Goal: Information Seeking & Learning: Understand process/instructions

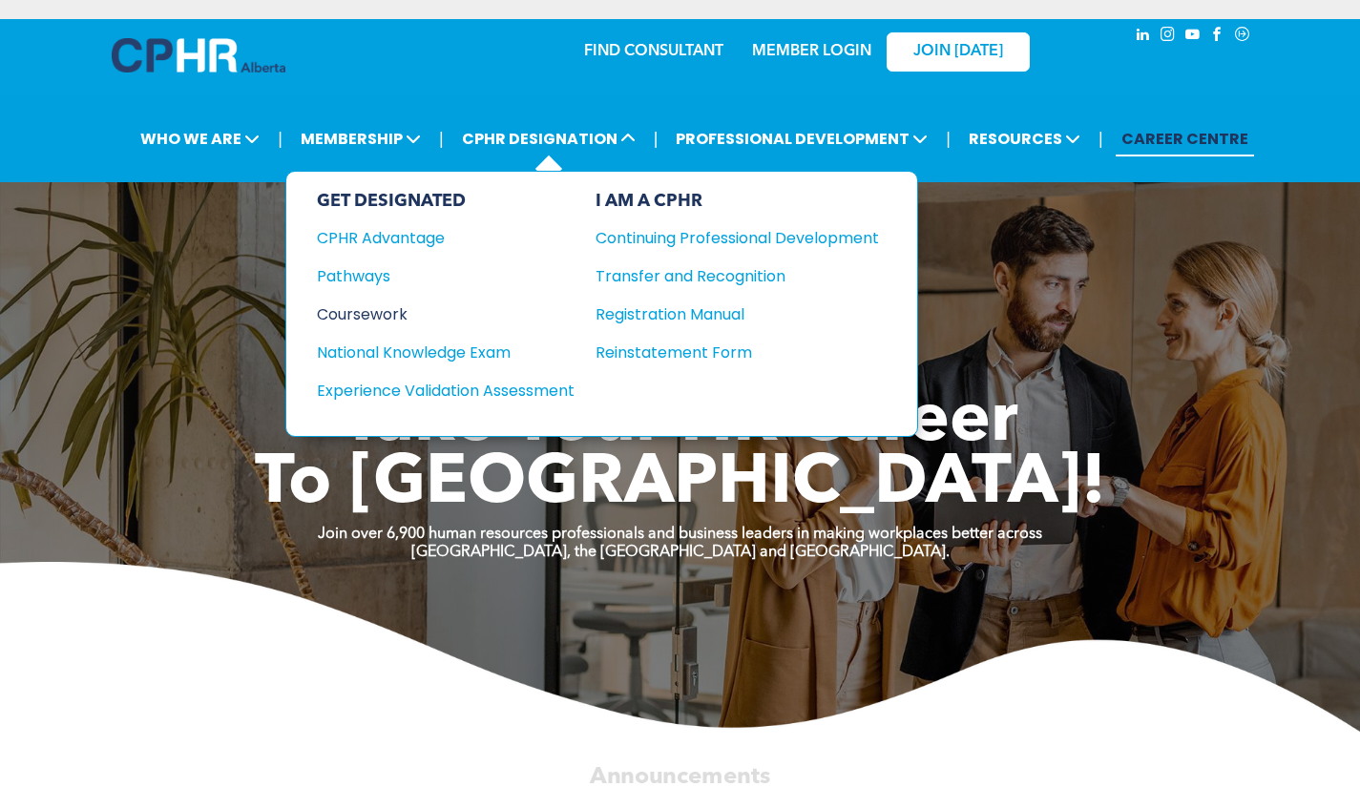
click at [427, 314] on div "Coursework" at bounding box center [433, 314] width 232 height 24
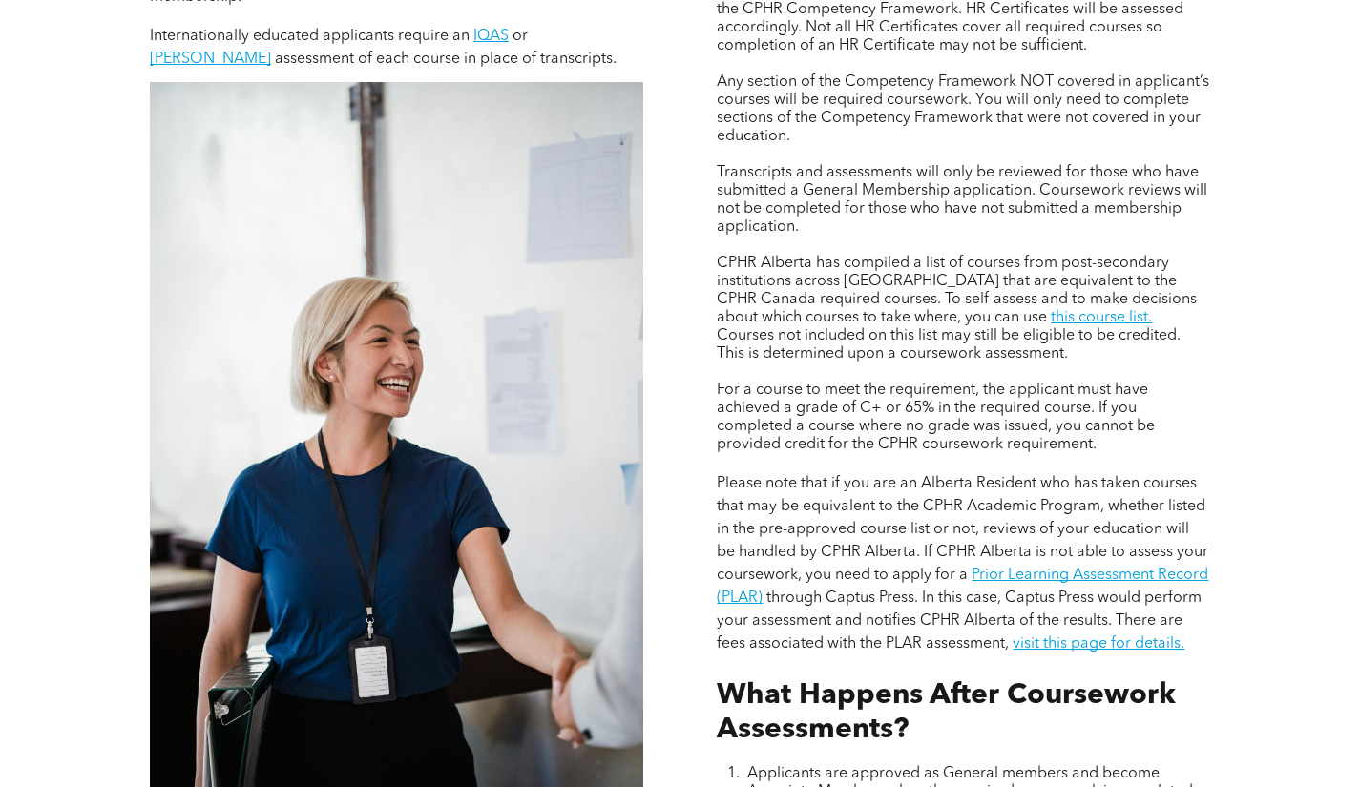
scroll to position [1461, 0]
click at [1055, 580] on link "Prior Learning Assessment Record (PLAR)" at bounding box center [962, 587] width 491 height 38
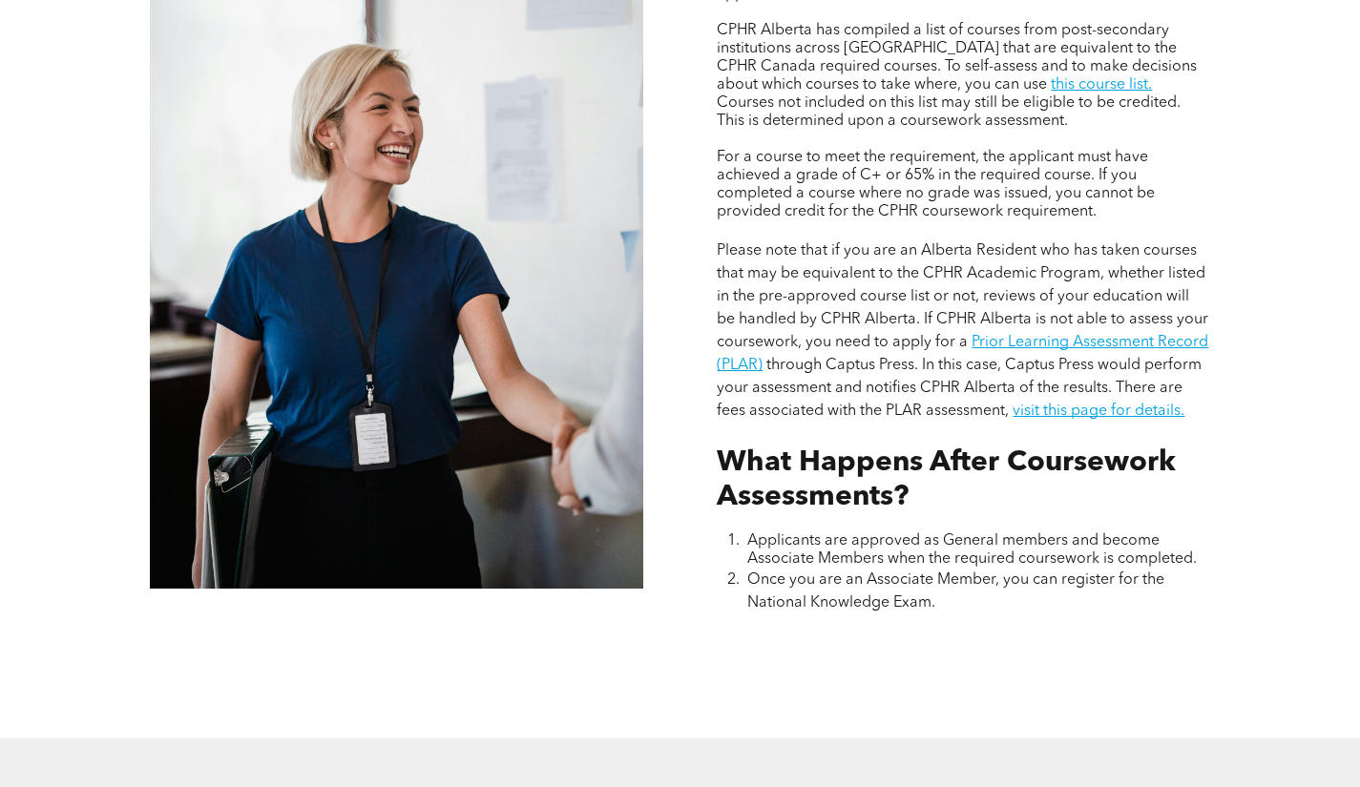
scroll to position [1692, 0]
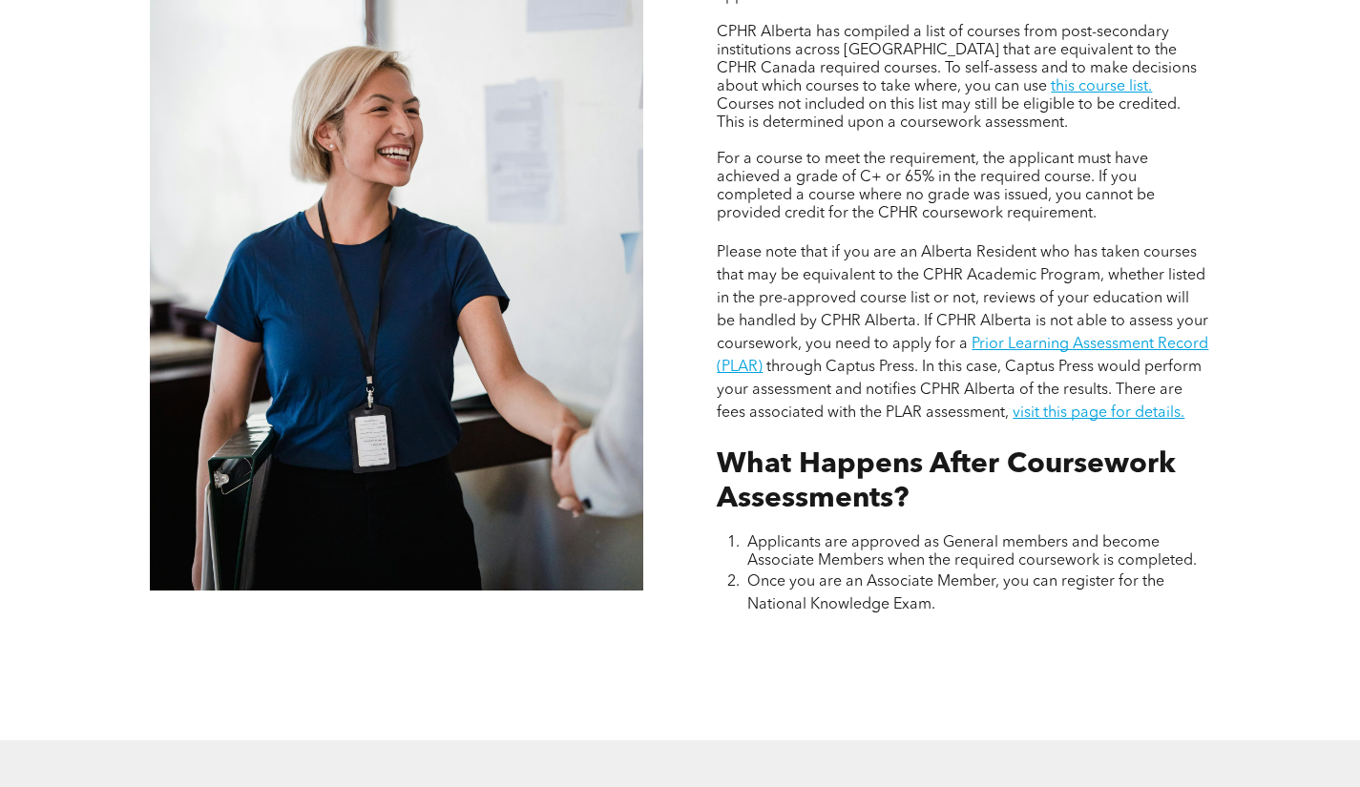
click at [801, 245] on span "Please note that if you are an Alberta Resident who has taken courses that may …" at bounding box center [962, 298] width 491 height 107
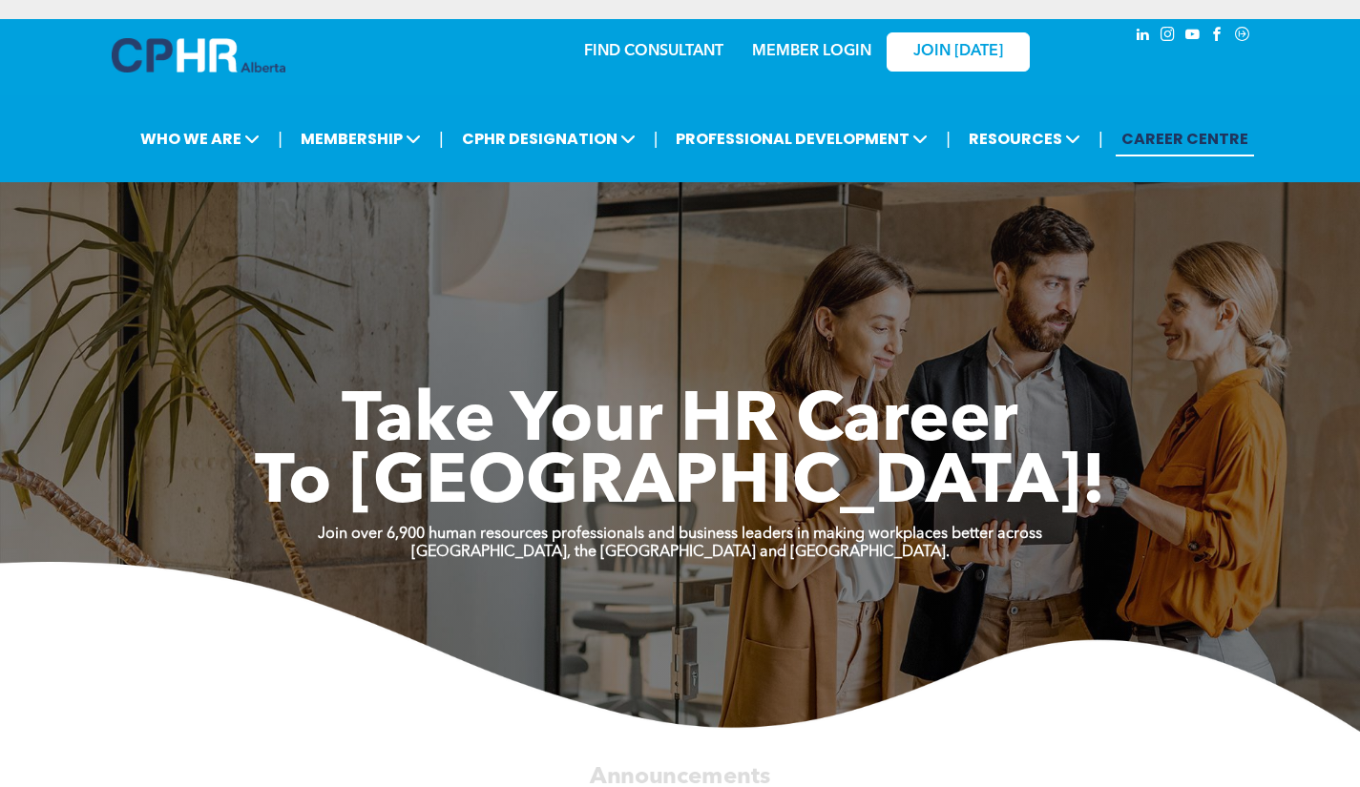
click at [1191, 155] on link "CAREER CENTRE" at bounding box center [1184, 138] width 138 height 35
click at [600, 156] on span "CPHR DESIGNATION" at bounding box center [548, 138] width 185 height 35
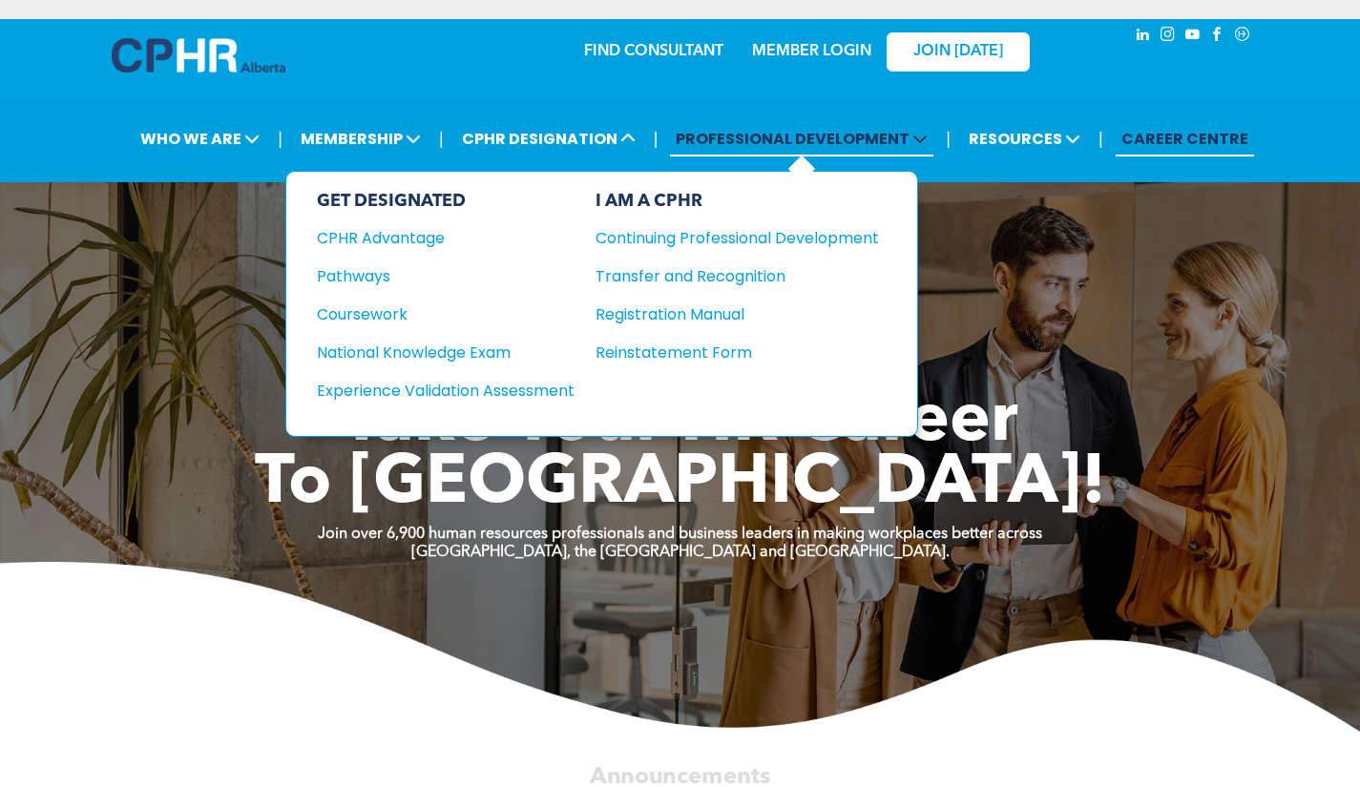
click at [842, 134] on span "PROFESSIONAL DEVELOPMENT" at bounding box center [801, 138] width 263 height 35
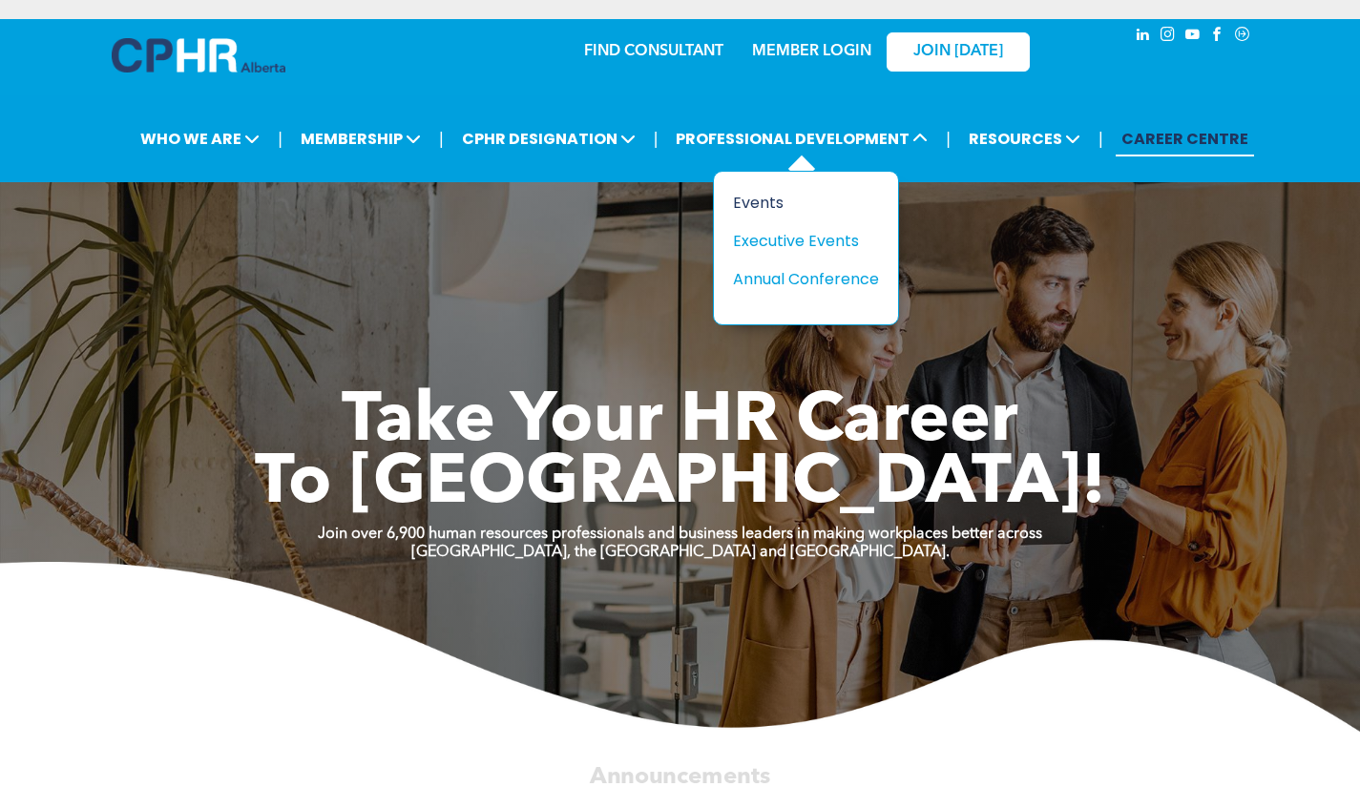
click at [787, 212] on div "Events" at bounding box center [799, 203] width 132 height 24
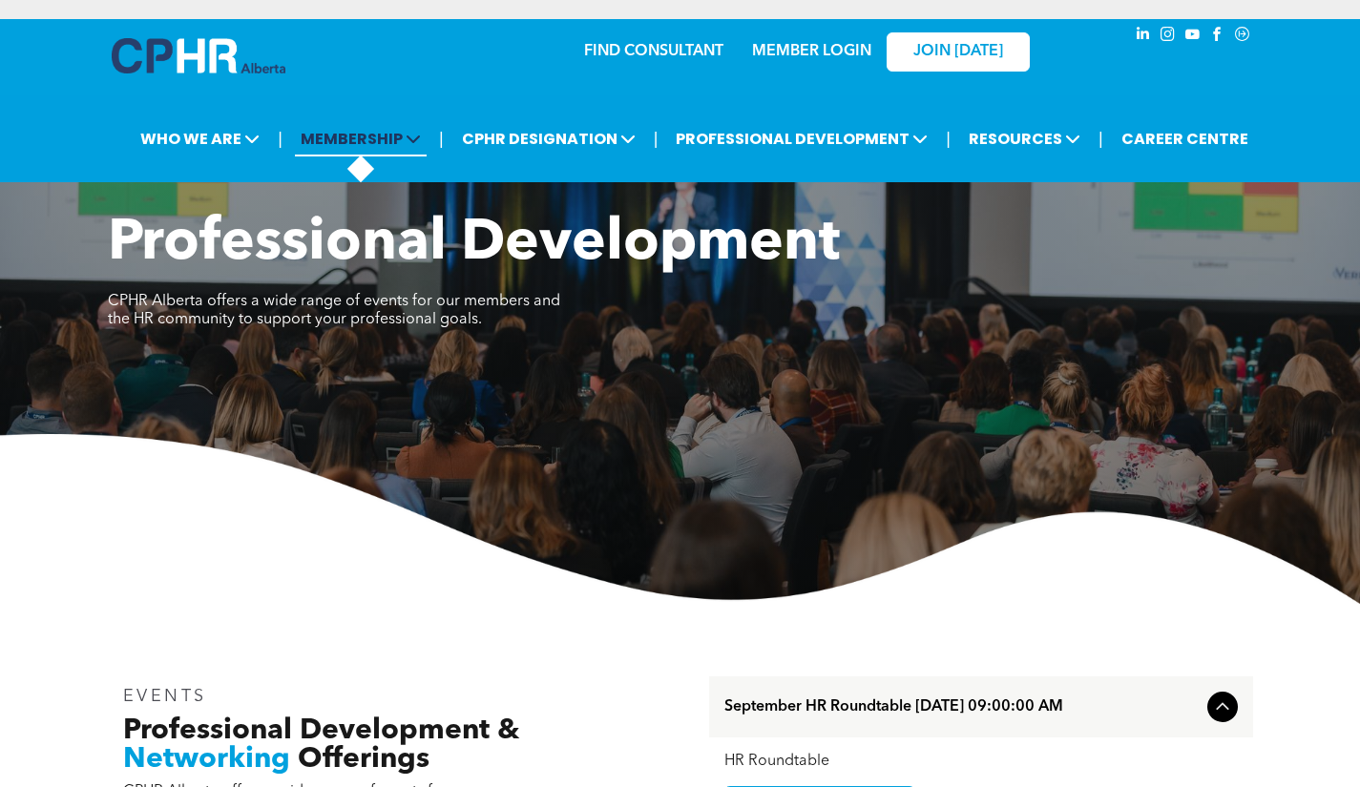
click at [371, 155] on span "MEMBERSHIP" at bounding box center [361, 138] width 132 height 35
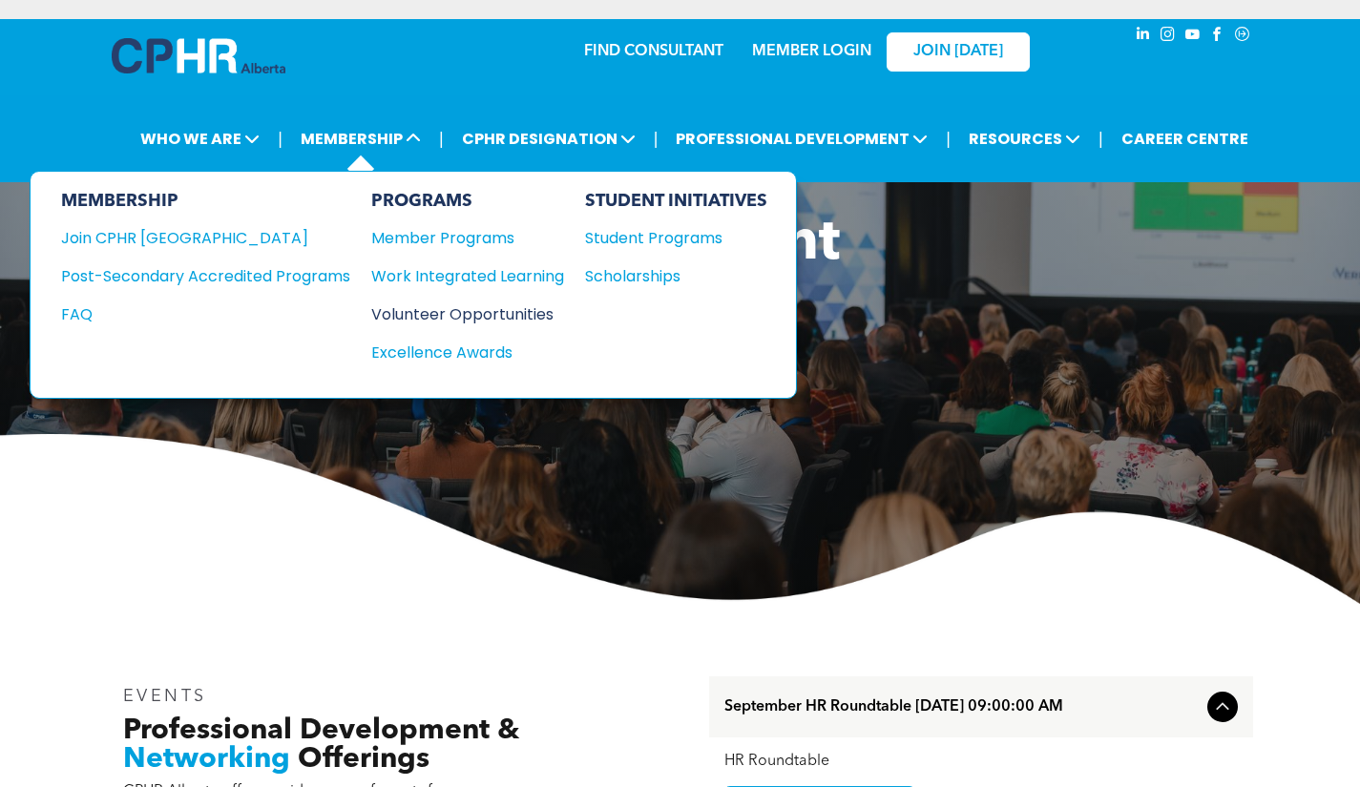
click at [521, 313] on div "Volunteer Opportunities" at bounding box center [458, 314] width 174 height 24
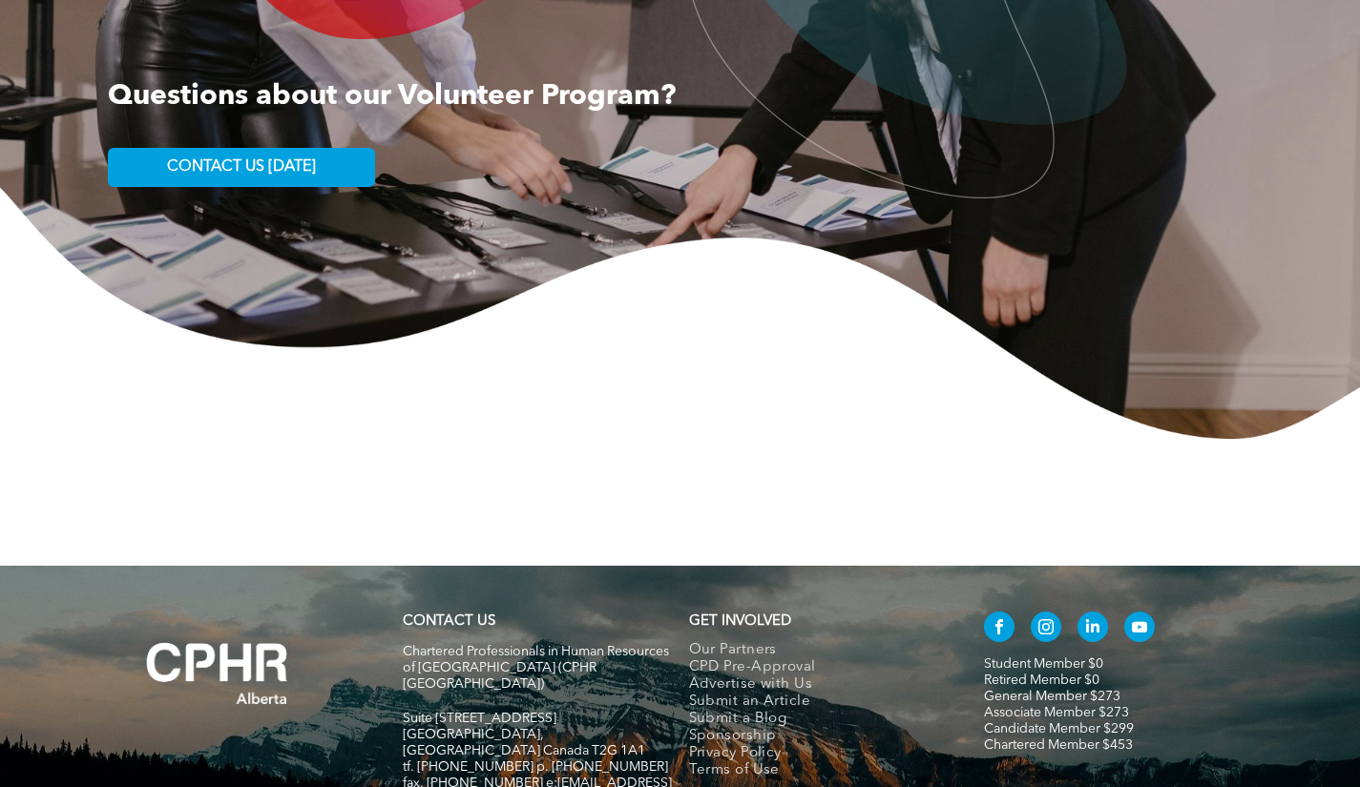
scroll to position [3115, 0]
